Goal: Find specific page/section: Find specific page/section

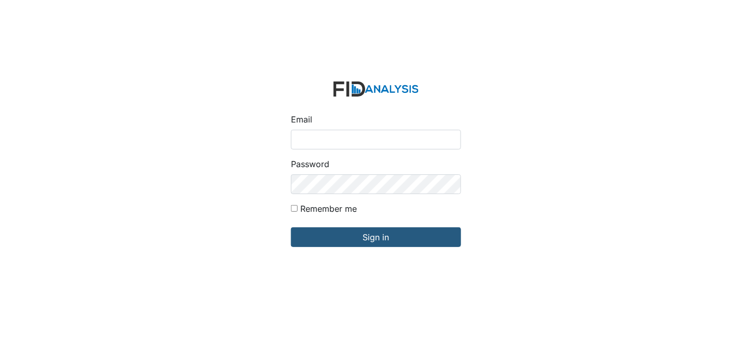
click at [384, 137] on input "Email" at bounding box center [376, 140] width 170 height 20
type input "[EMAIL_ADDRESS][DOMAIN_NAME]"
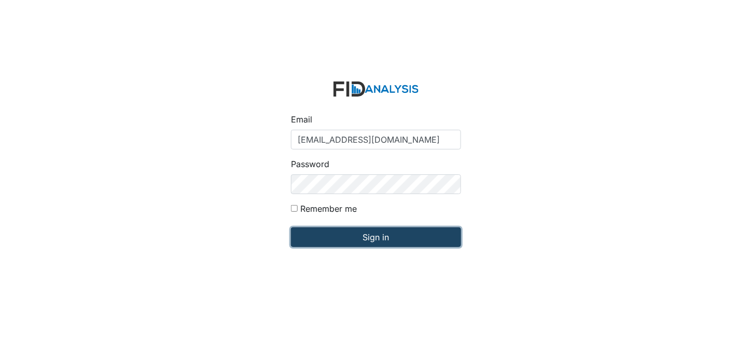
click at [399, 236] on input "Sign in" at bounding box center [376, 237] width 170 height 20
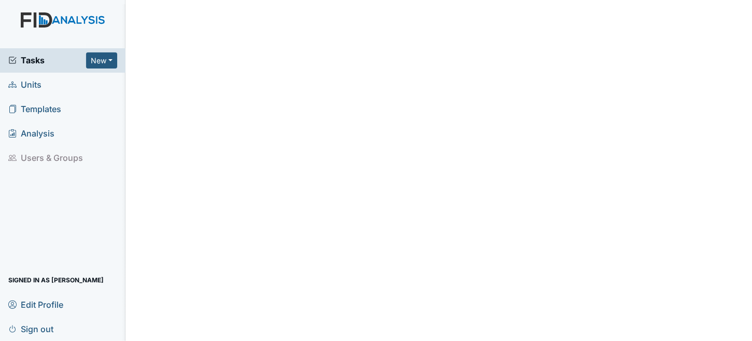
click at [56, 86] on link "Units" at bounding box center [62, 85] width 125 height 24
